Goal: Information Seeking & Learning: Learn about a topic

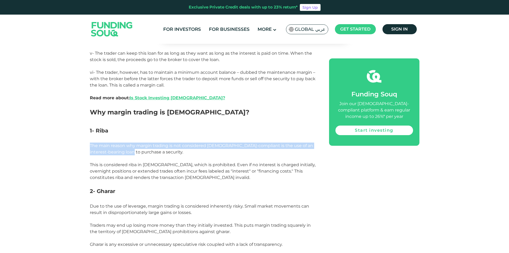
click at [122, 134] on div "Home Blog Shariah Compliance 1" at bounding box center [254, 192] width 509 height 1263
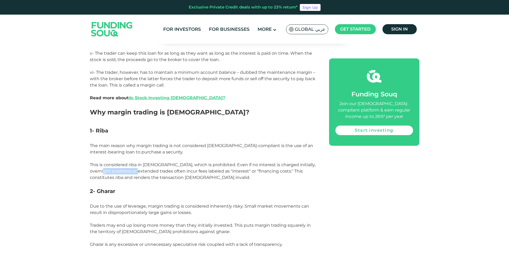
drag, startPoint x: 109, startPoint y: 157, endPoint x: 145, endPoint y: 157, distance: 35.3
click at [145, 157] on p "The main reason why margin trading is not considered [DEMOGRAPHIC_DATA]-complia…" at bounding box center [203, 165] width 227 height 45
click at [163, 160] on span "The main reason why margin trading is not considered [DEMOGRAPHIC_DATA]-complia…" at bounding box center [203, 161] width 226 height 37
drag, startPoint x: 132, startPoint y: 156, endPoint x: 166, endPoint y: 154, distance: 33.8
click at [166, 154] on span "The main reason why margin trading is not considered [DEMOGRAPHIC_DATA]-complia…" at bounding box center [203, 161] width 226 height 37
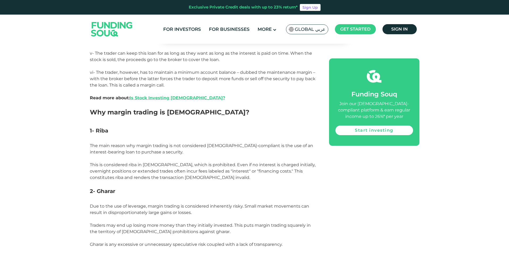
click at [58, 125] on div "Home Blog Shariah Compliance 1" at bounding box center [254, 192] width 509 height 1263
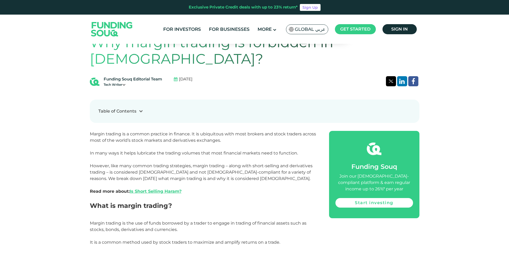
scroll to position [265, 0]
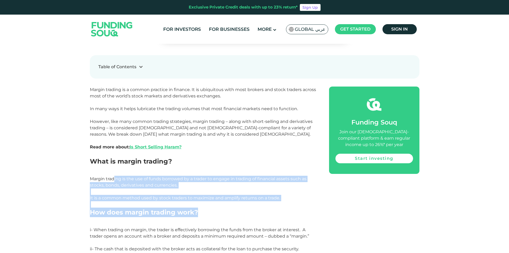
drag, startPoint x: 113, startPoint y: 160, endPoint x: 202, endPoint y: 198, distance: 96.7
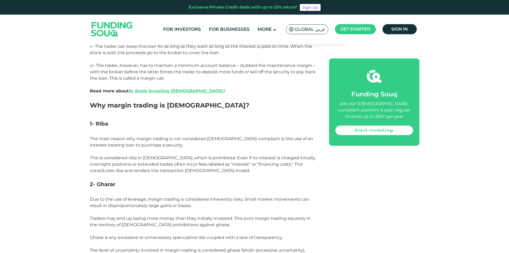
scroll to position [496, 0]
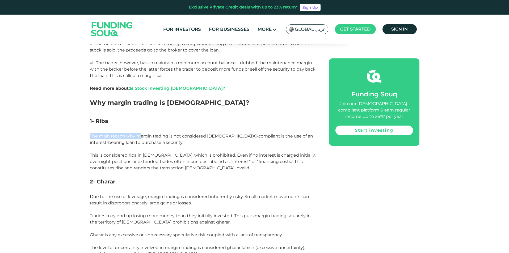
drag, startPoint x: 86, startPoint y: 119, endPoint x: 140, endPoint y: 118, distance: 54.2
click at [140, 118] on div "Home Blog Shariah Compliance 1" at bounding box center [254, 183] width 509 height 1263
click at [114, 160] on p "The main reason why margin trading is not considered [DEMOGRAPHIC_DATA]-complia…" at bounding box center [203, 155] width 227 height 45
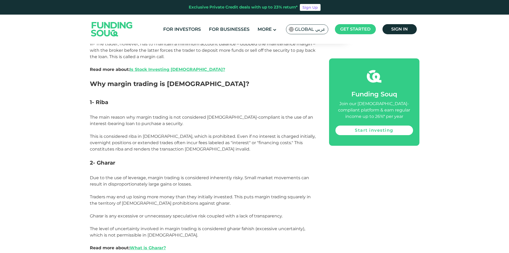
scroll to position [517, 0]
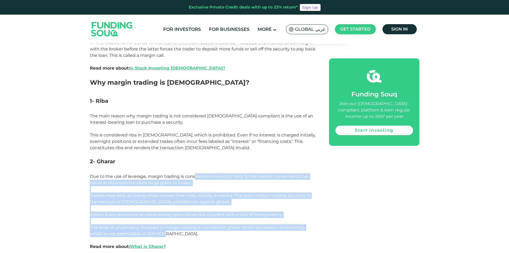
drag, startPoint x: 194, startPoint y: 158, endPoint x: 166, endPoint y: 216, distance: 64.1
click at [166, 216] on p "Due to the use of leverage, margin trading is considered inherently risky. Smal…" at bounding box center [203, 214] width 227 height 83
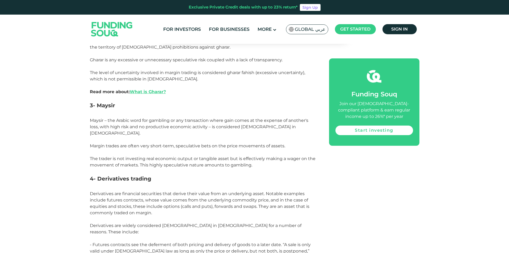
scroll to position [674, 0]
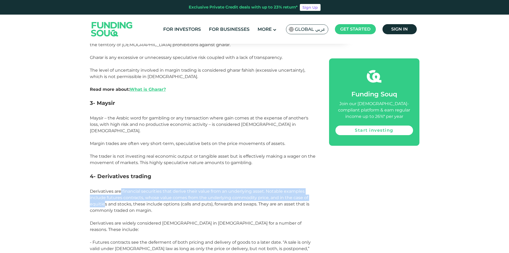
drag, startPoint x: 107, startPoint y: 180, endPoint x: 129, endPoint y: 169, distance: 24.4
click at [122, 189] on span "Derivatives are financial securities that derive their value from an underlying…" at bounding box center [199, 201] width 219 height 24
click at [129, 189] on span "Derivatives are financial securities that derive their value from an underlying…" at bounding box center [199, 201] width 219 height 24
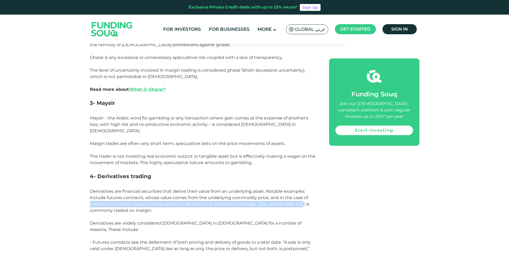
drag, startPoint x: 89, startPoint y: 182, endPoint x: 237, endPoint y: 187, distance: 147.8
click at [289, 184] on div "Home Blog Shariah Compliance 1" at bounding box center [254, 5] width 509 height 1263
click at [154, 189] on span "Derivatives are financial securities that derive their value from an underlying…" at bounding box center [199, 201] width 219 height 24
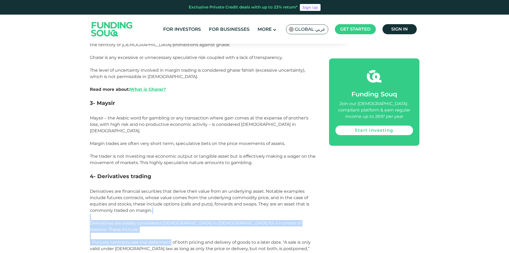
drag, startPoint x: 83, startPoint y: 196, endPoint x: 171, endPoint y: 215, distance: 90.1
click at [171, 215] on div "Home Blog Shariah Compliance 1" at bounding box center [254, 5] width 509 height 1263
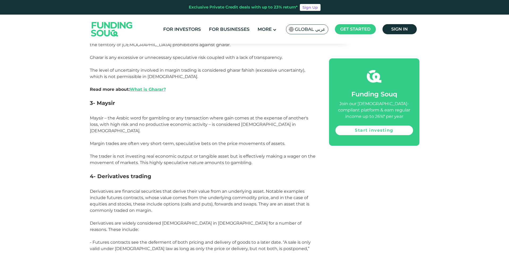
click at [192, 239] on p "- Futures contracts see the deferment of both pricing and delivery of goods to …" at bounding box center [203, 255] width 227 height 32
drag, startPoint x: 27, startPoint y: 162, endPoint x: 21, endPoint y: 168, distance: 8.5
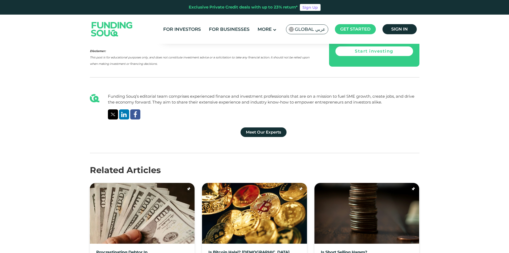
scroll to position [972, 0]
